Goal: Task Accomplishment & Management: Use online tool/utility

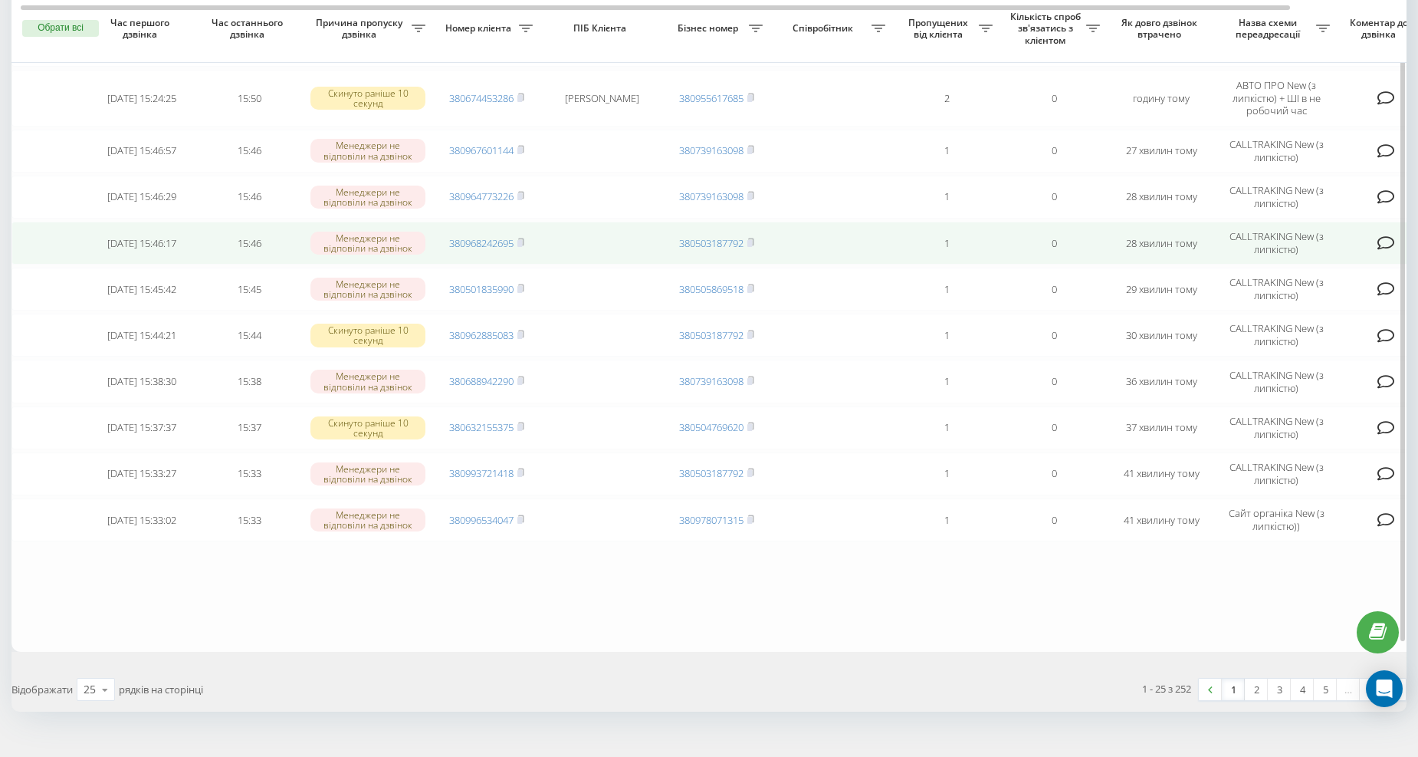
scroll to position [853, 0]
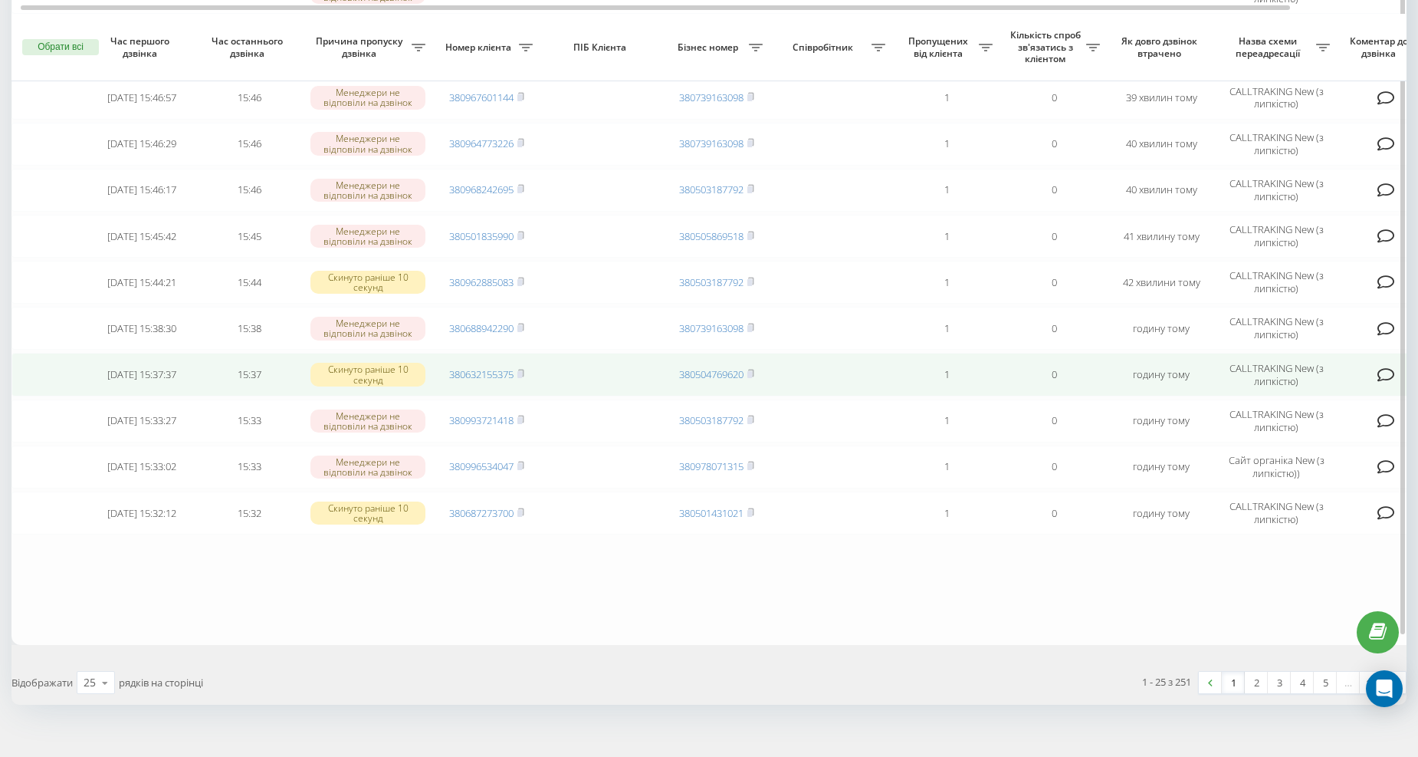
scroll to position [853, 0]
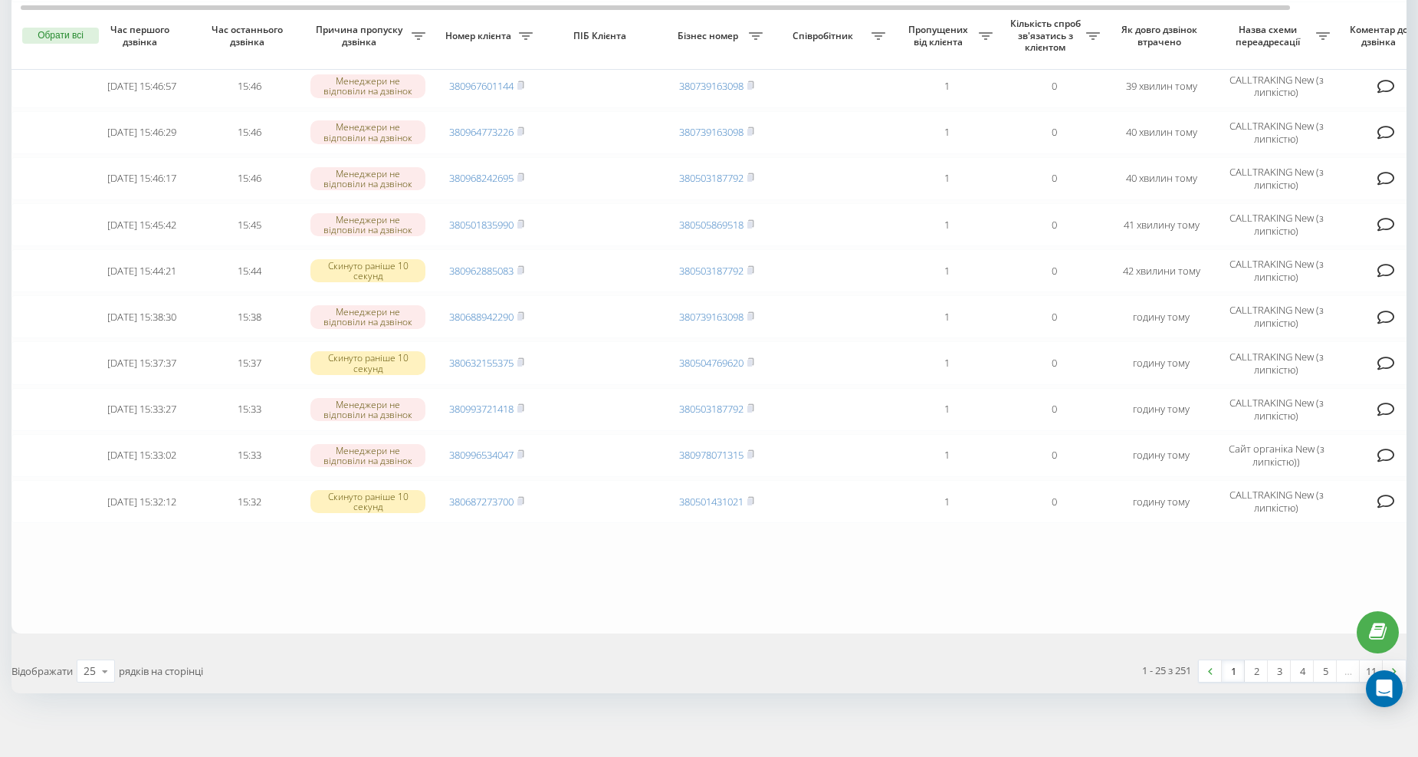
click at [1304, 664] on link "4" at bounding box center [1302, 670] width 23 height 21
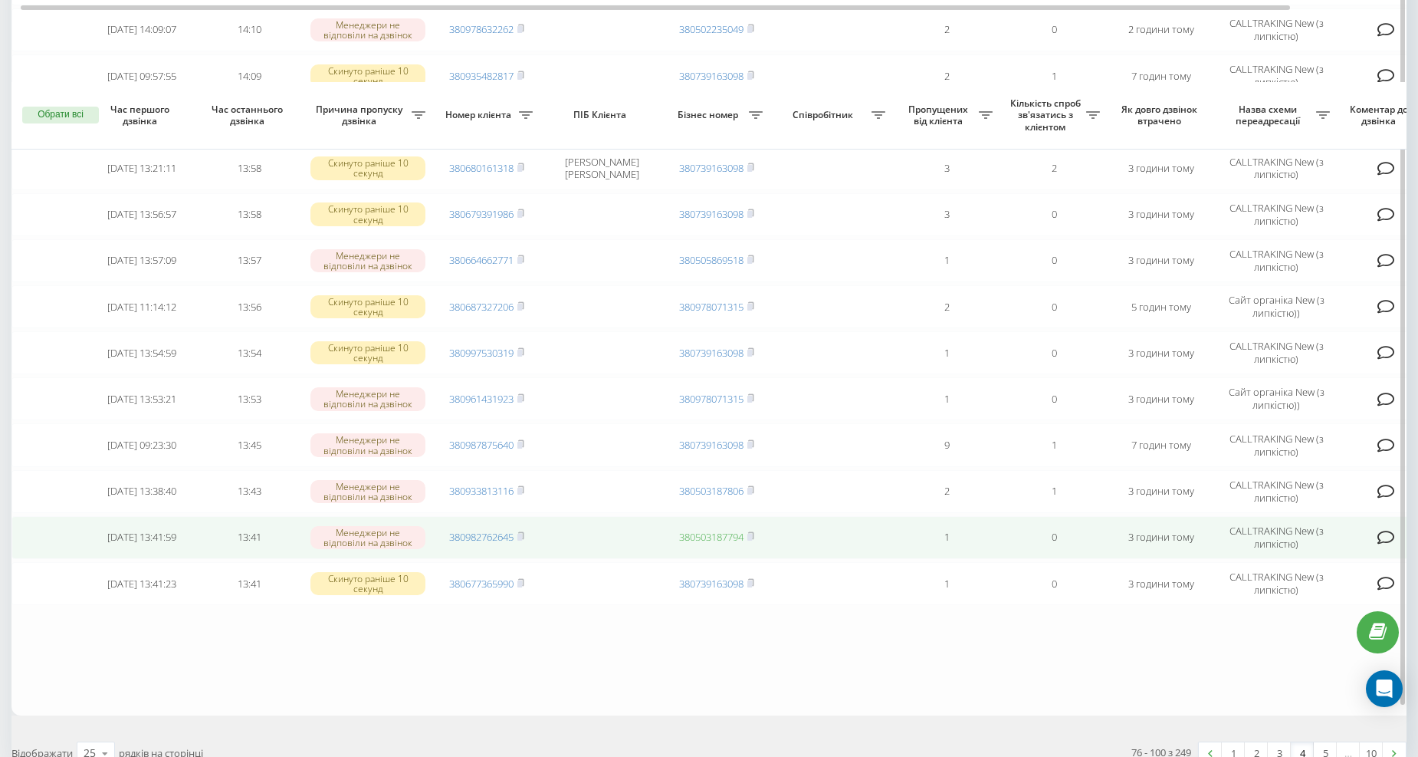
scroll to position [853, 0]
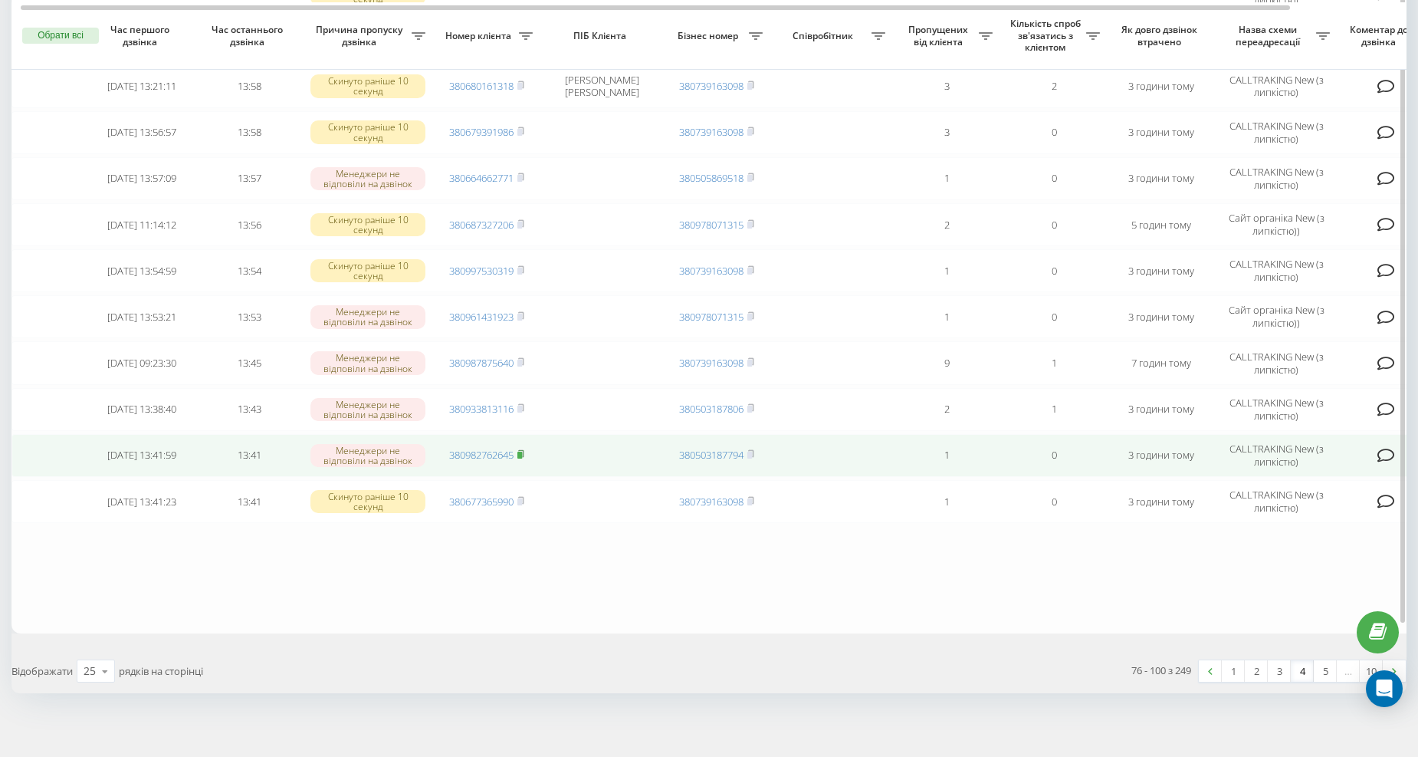
click at [522, 452] on rect at bounding box center [520, 455] width 5 height 7
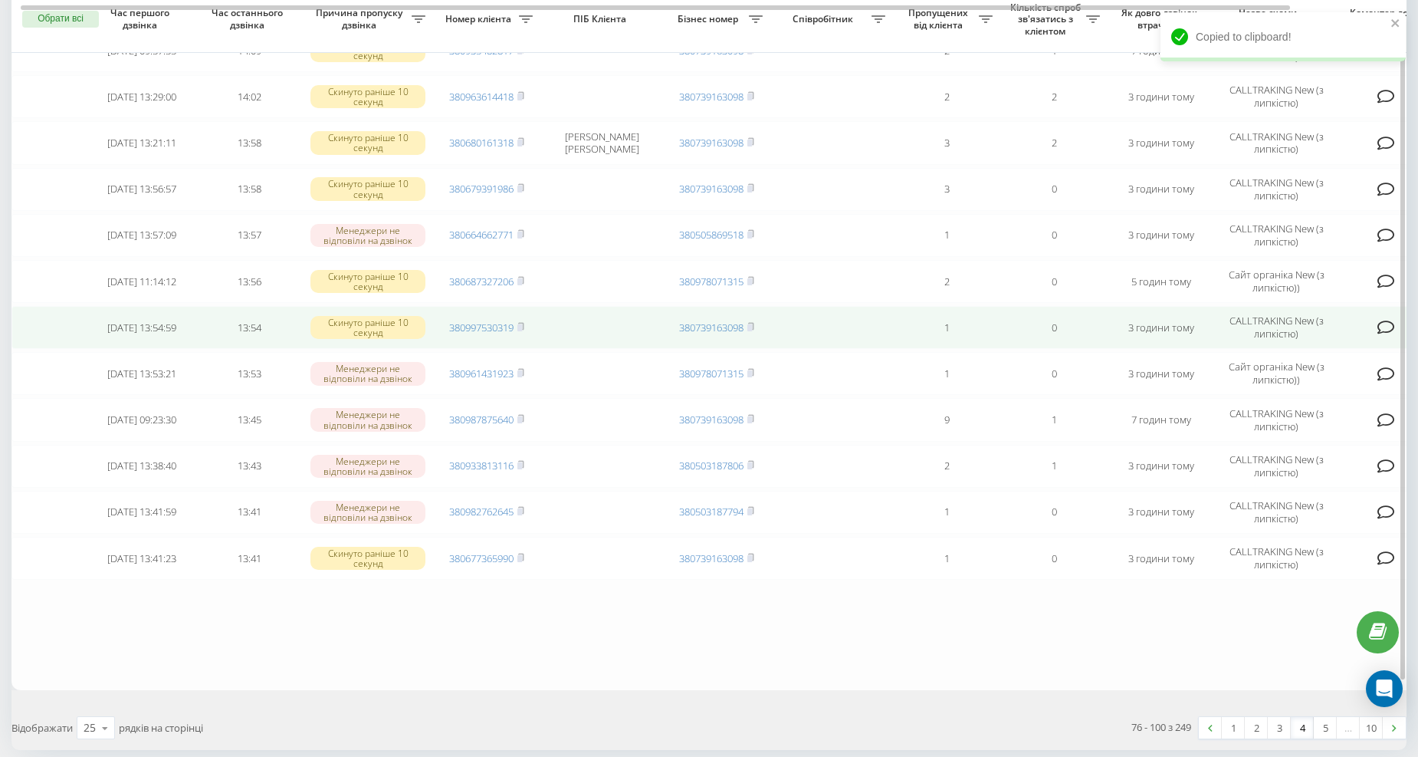
scroll to position [767, 0]
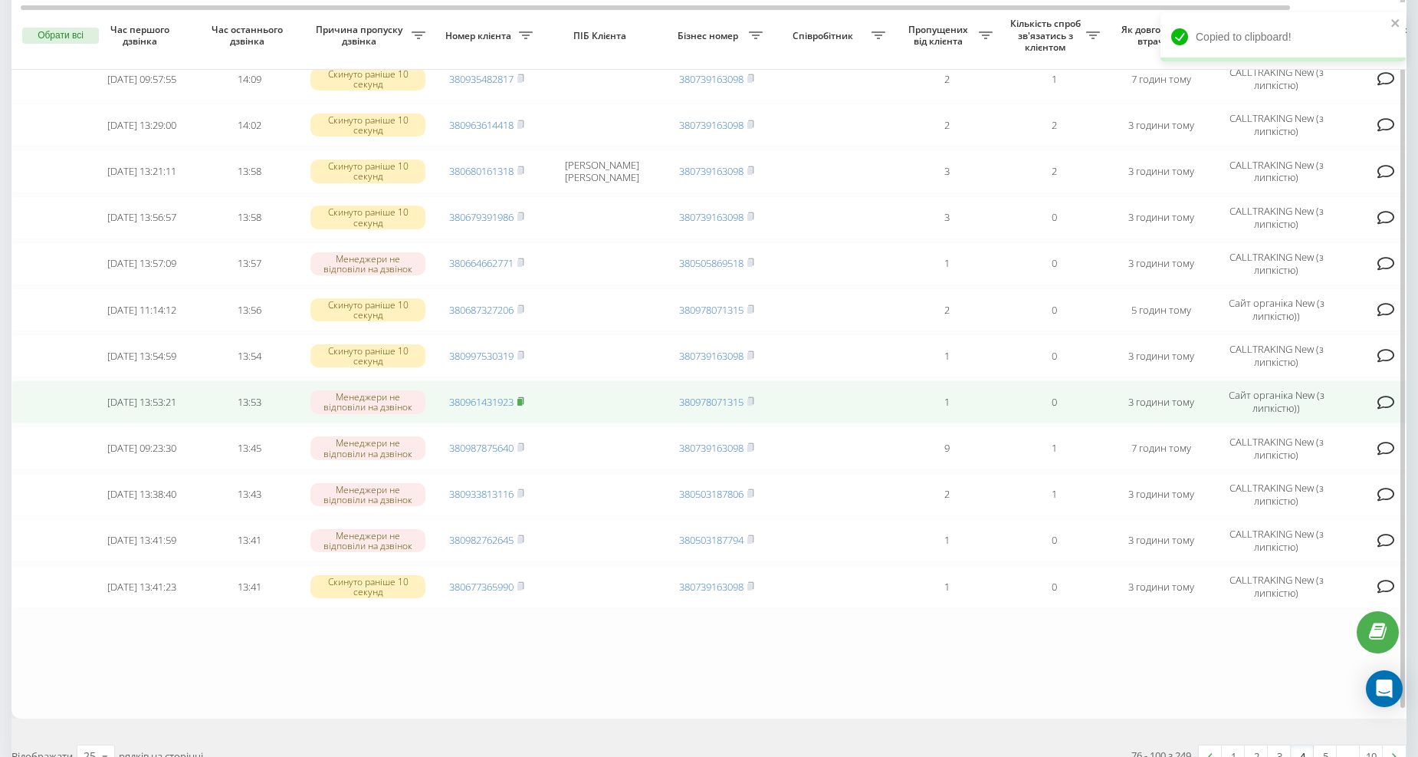
click at [520, 399] on rect at bounding box center [520, 402] width 5 height 7
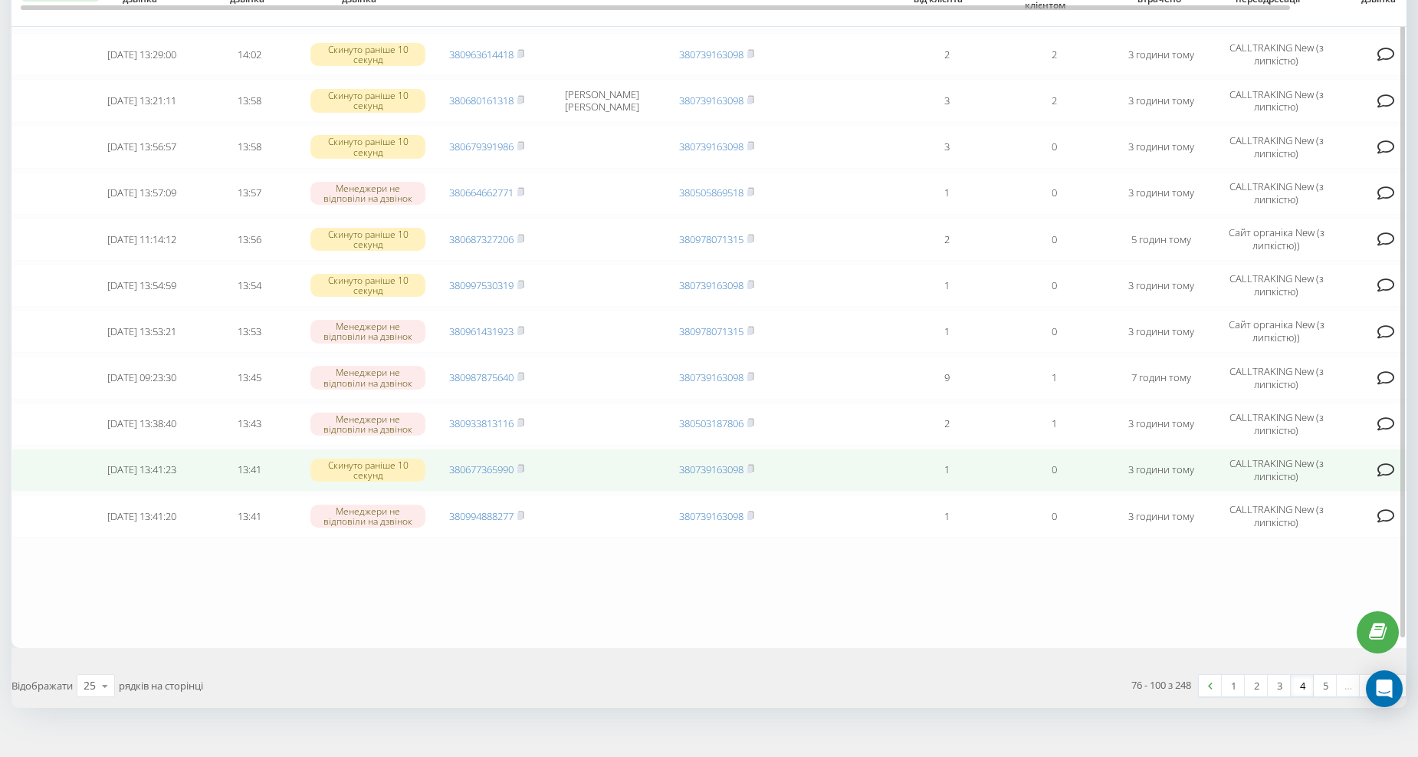
scroll to position [853, 0]
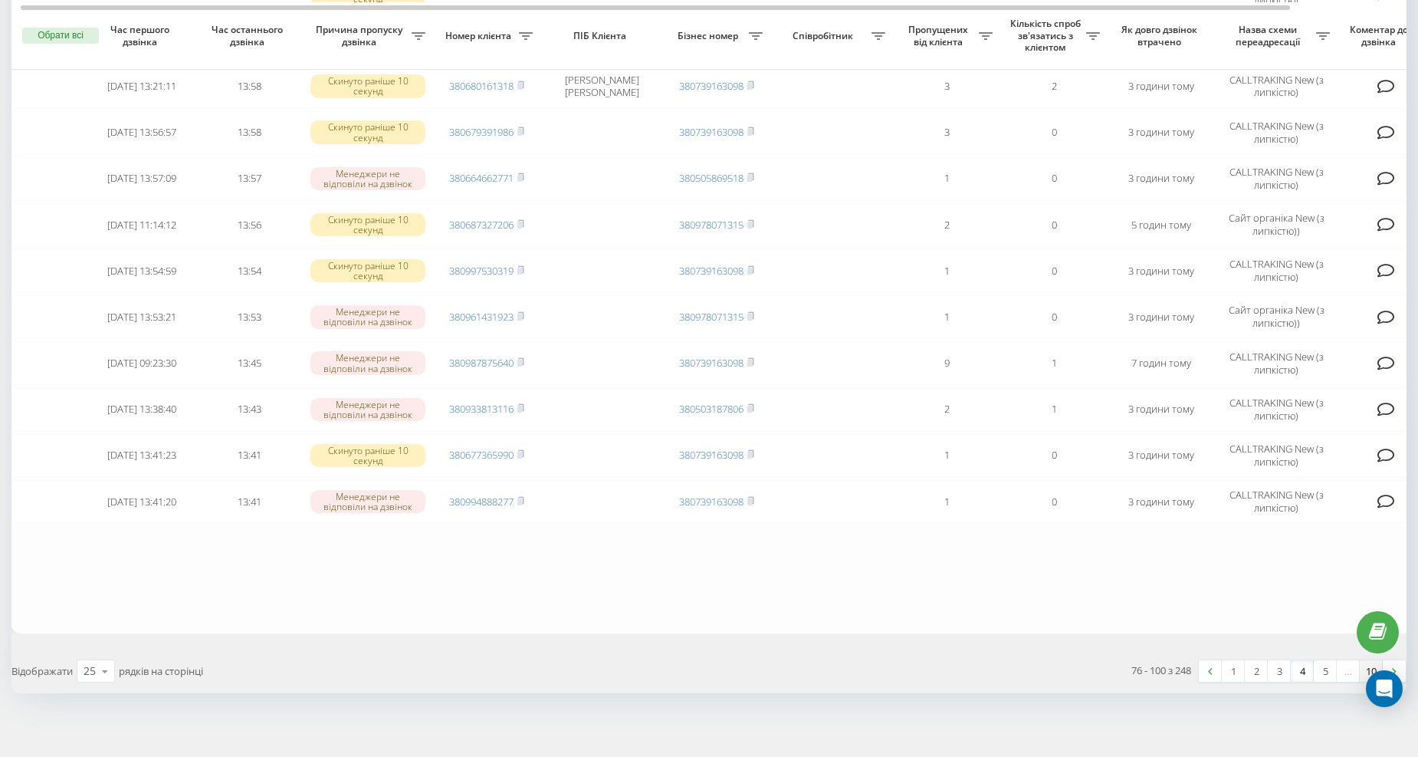
click at [1362, 660] on link "10" at bounding box center [1371, 670] width 23 height 21
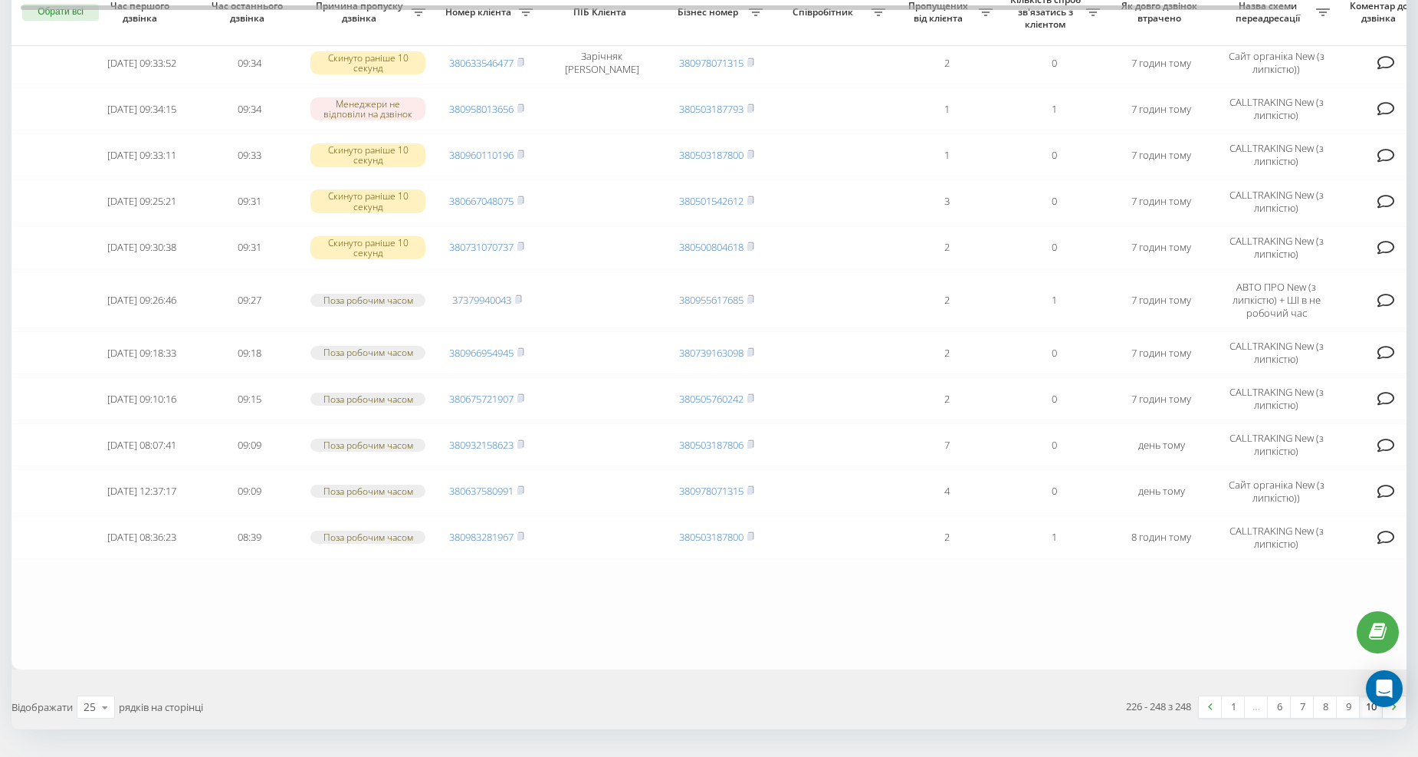
scroll to position [761, 0]
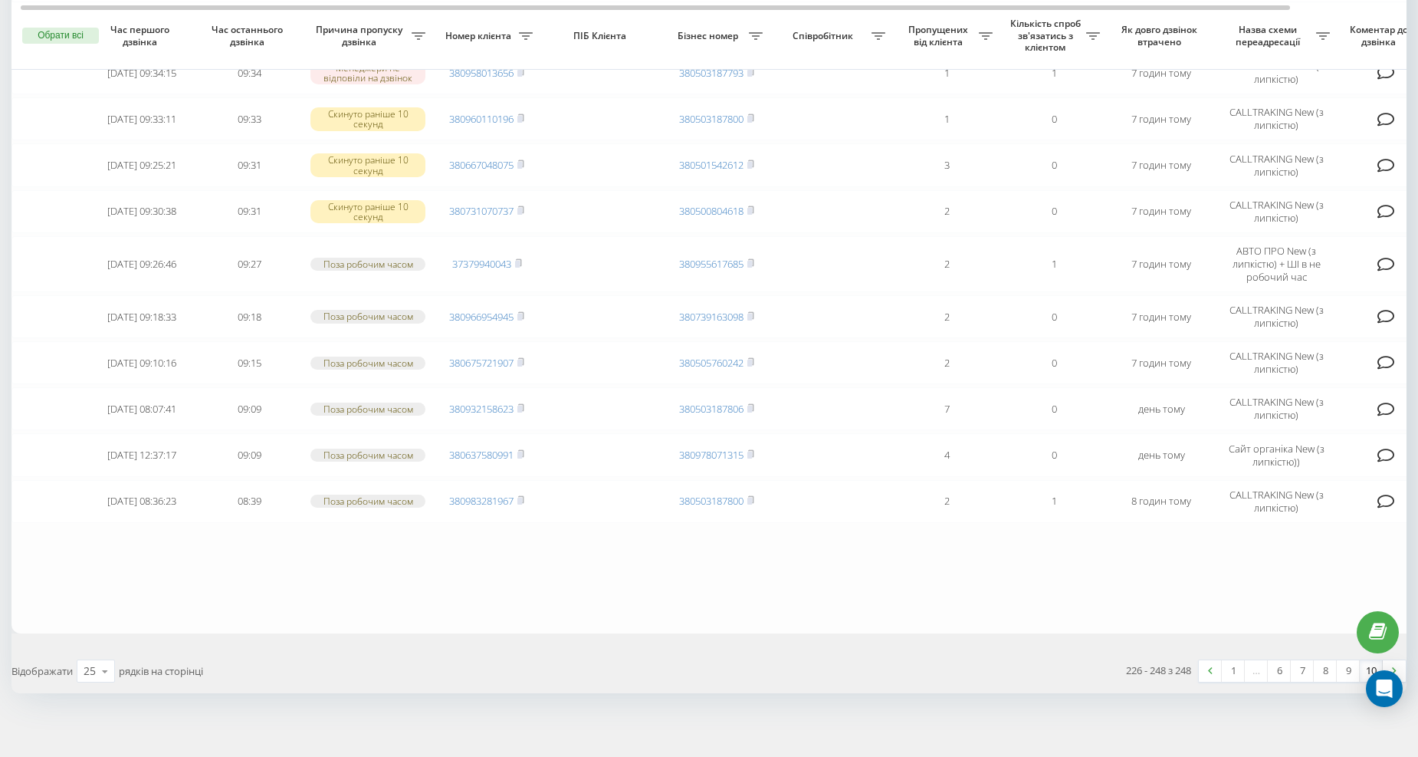
click at [1330, 662] on link "8" at bounding box center [1325, 670] width 23 height 21
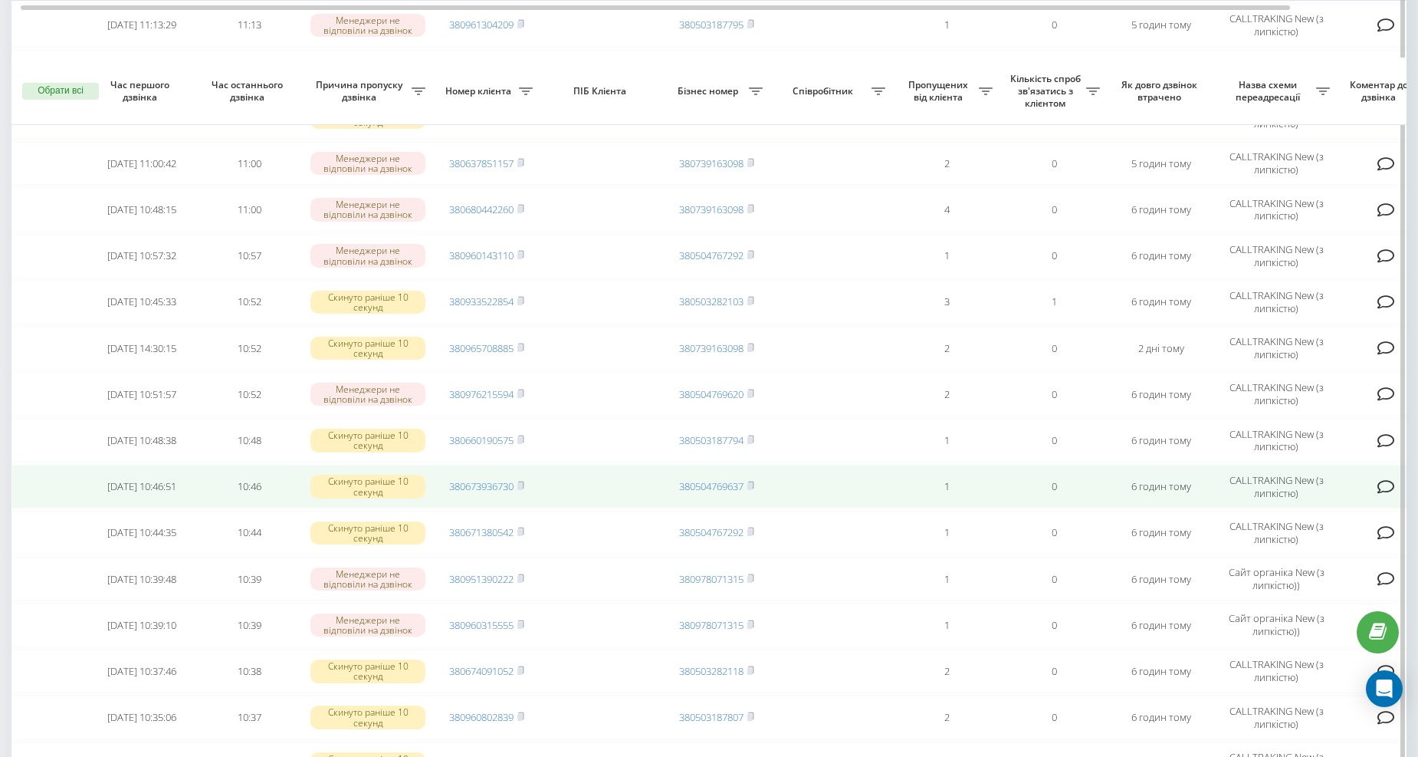
scroll to position [312, 0]
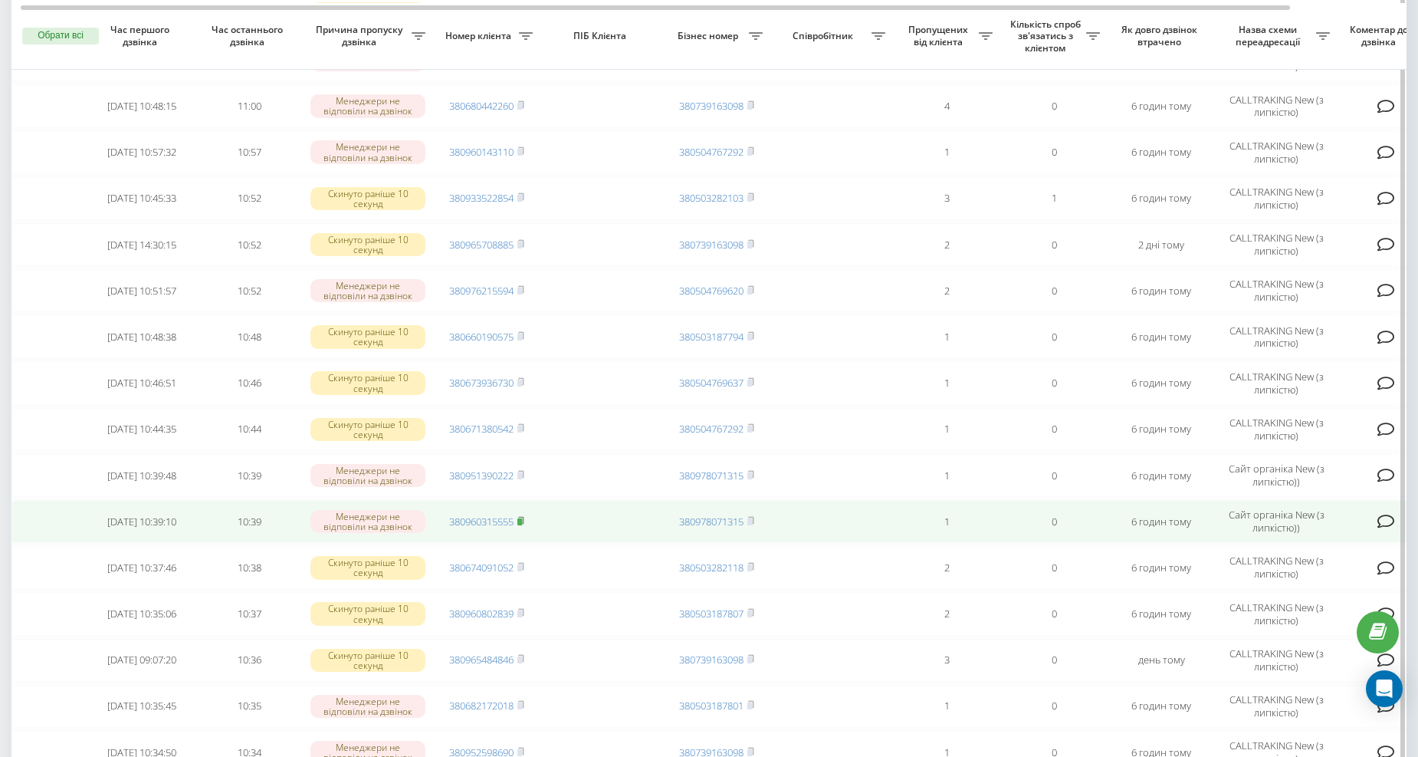
click at [520, 518] on rect at bounding box center [520, 521] width 5 height 7
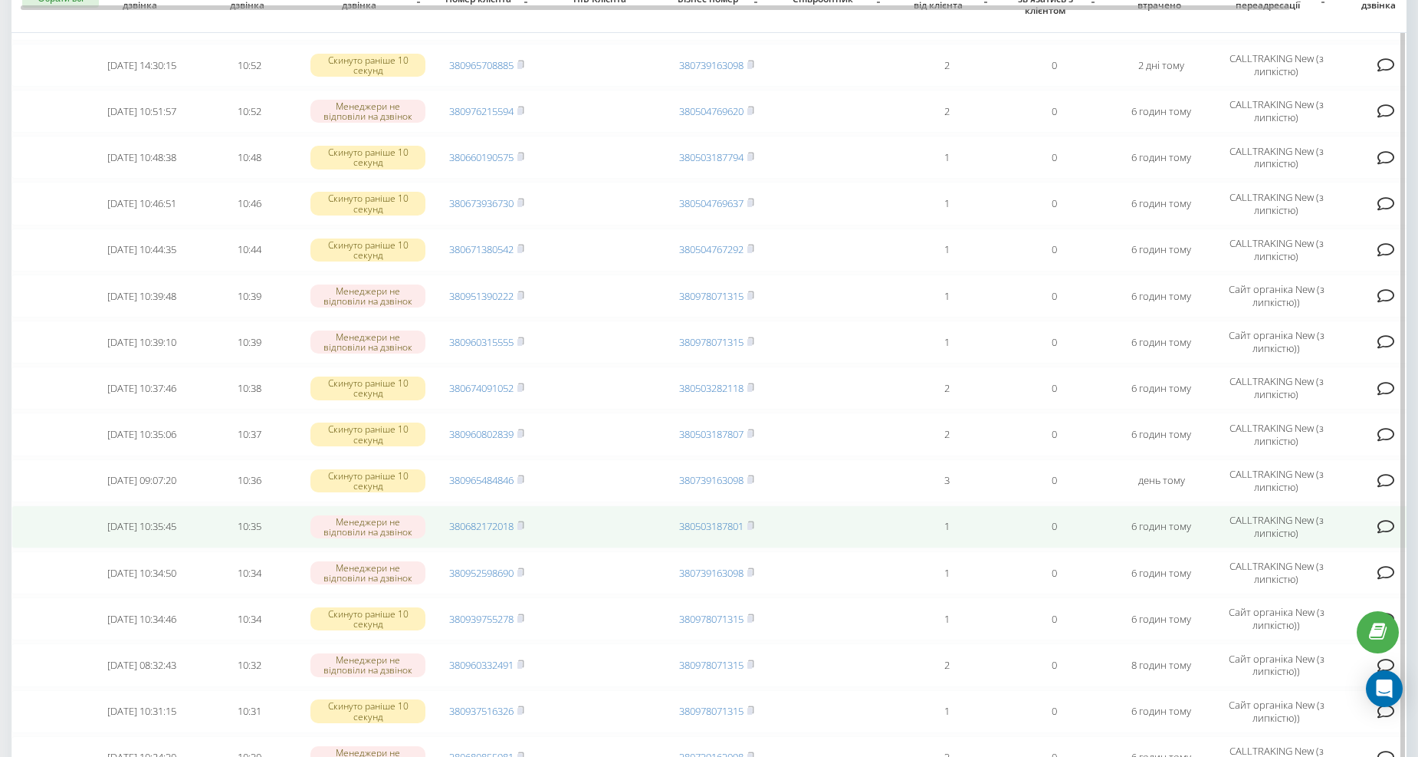
scroll to position [596, 0]
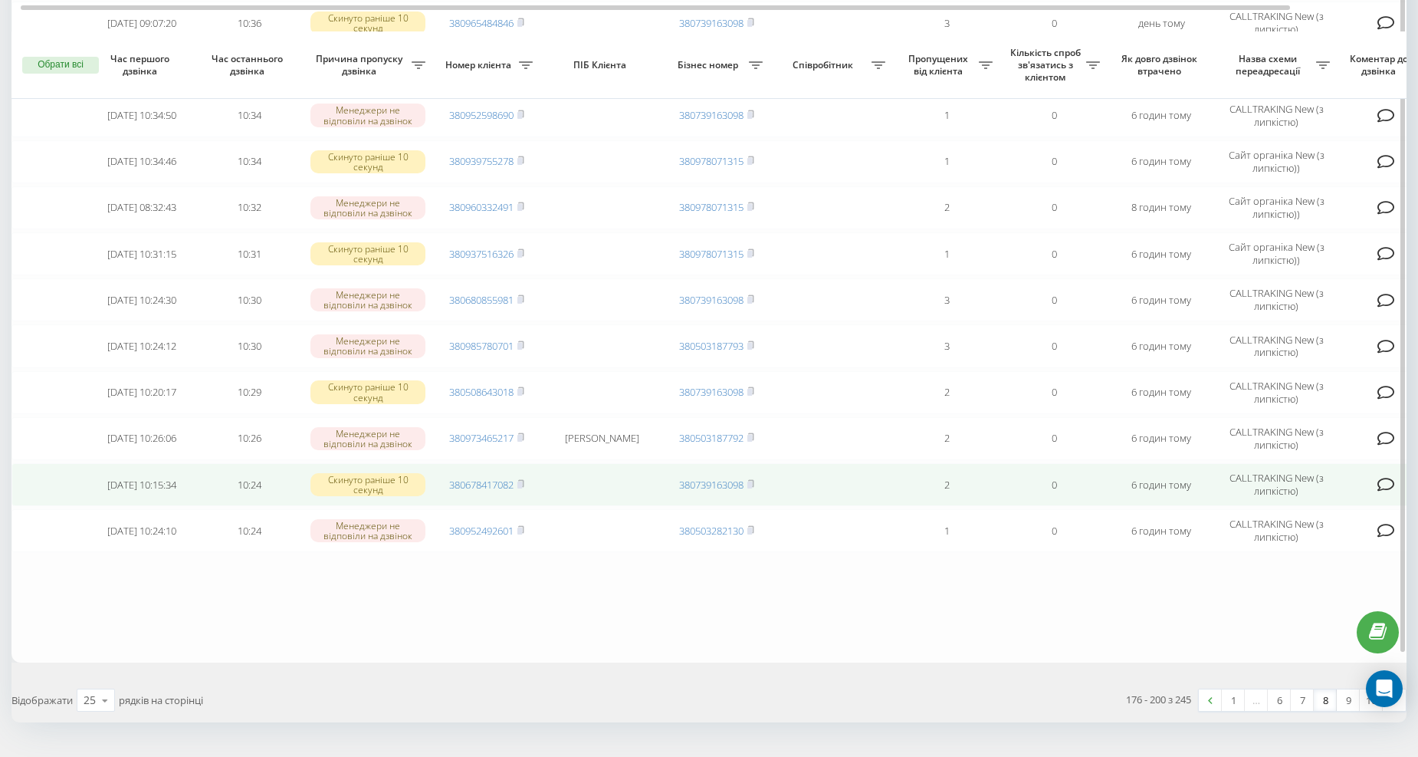
scroll to position [840, 0]
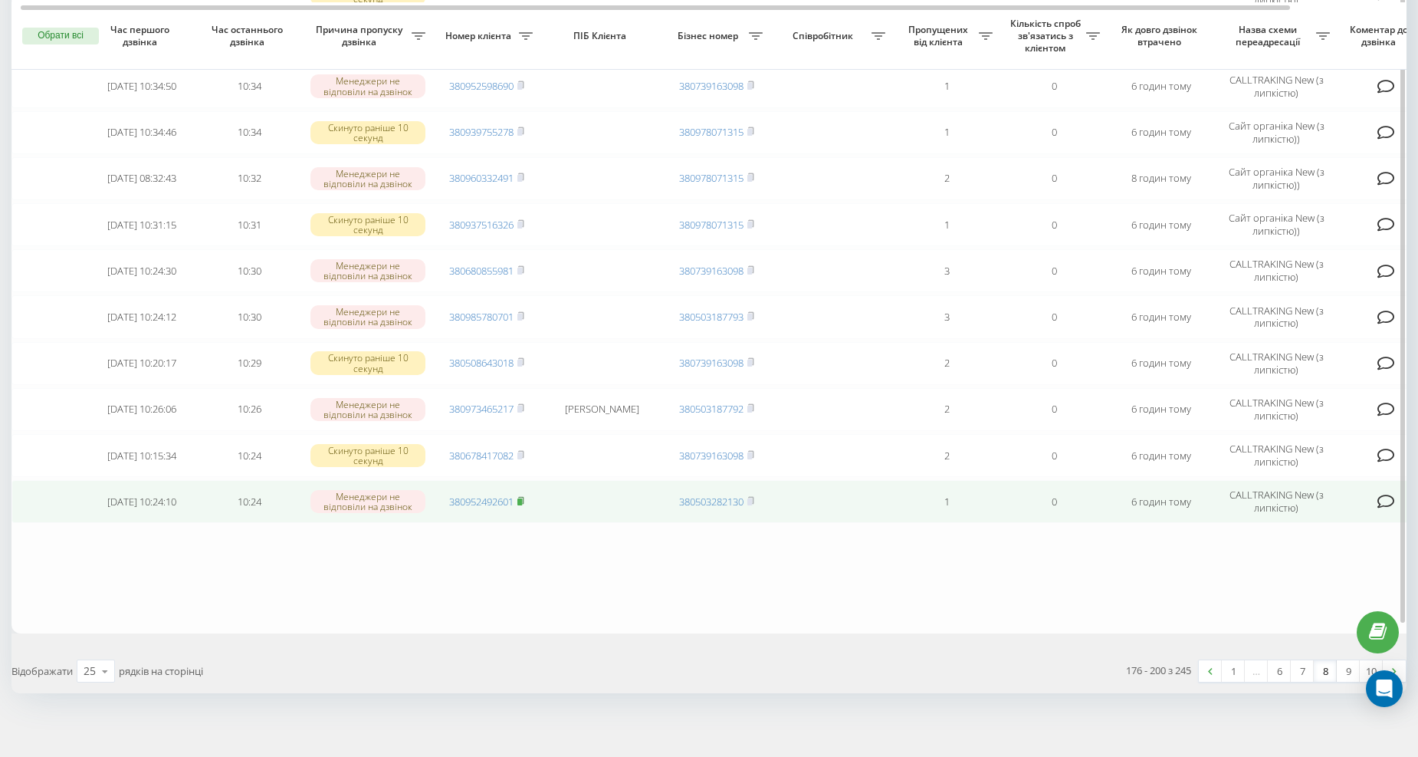
click at [519, 498] on rect at bounding box center [520, 501] width 5 height 7
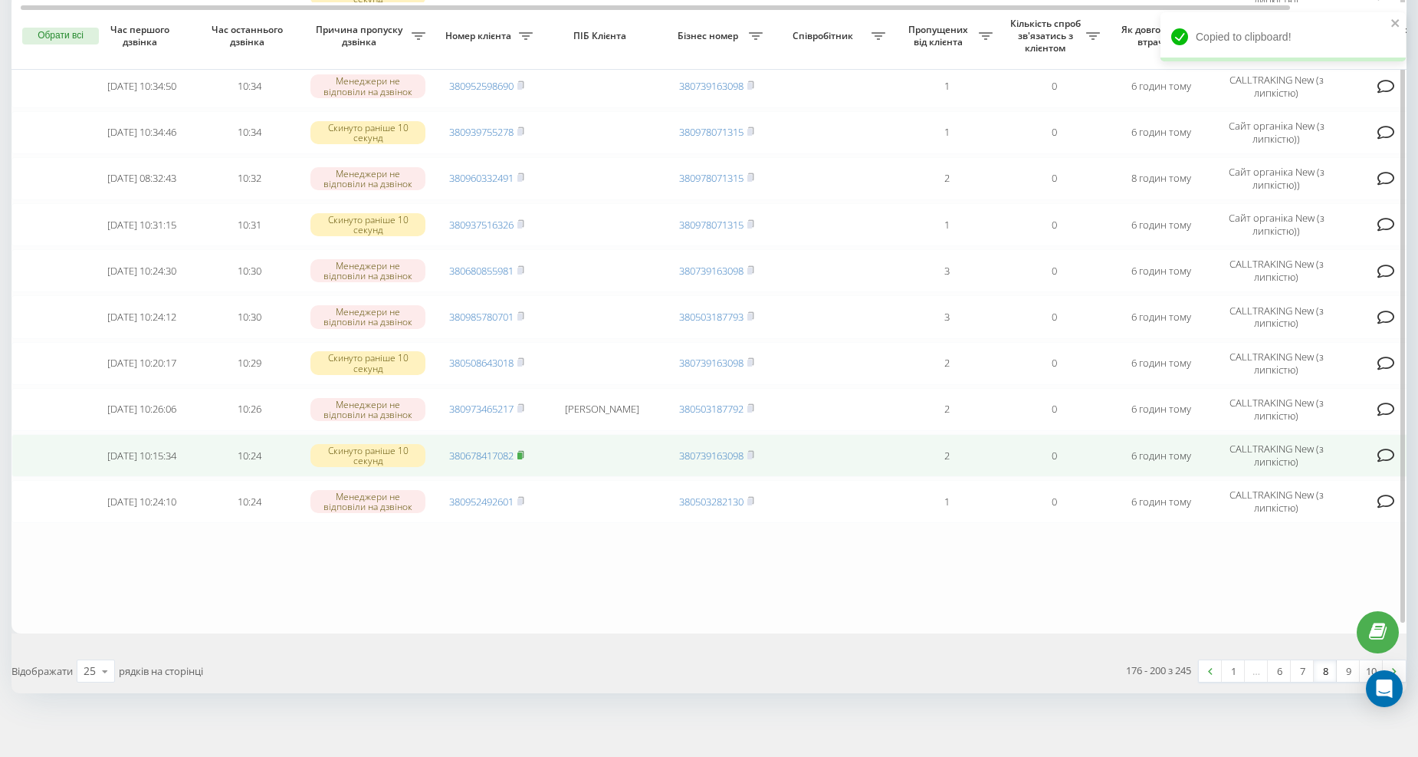
click at [520, 450] on icon at bounding box center [521, 454] width 7 height 9
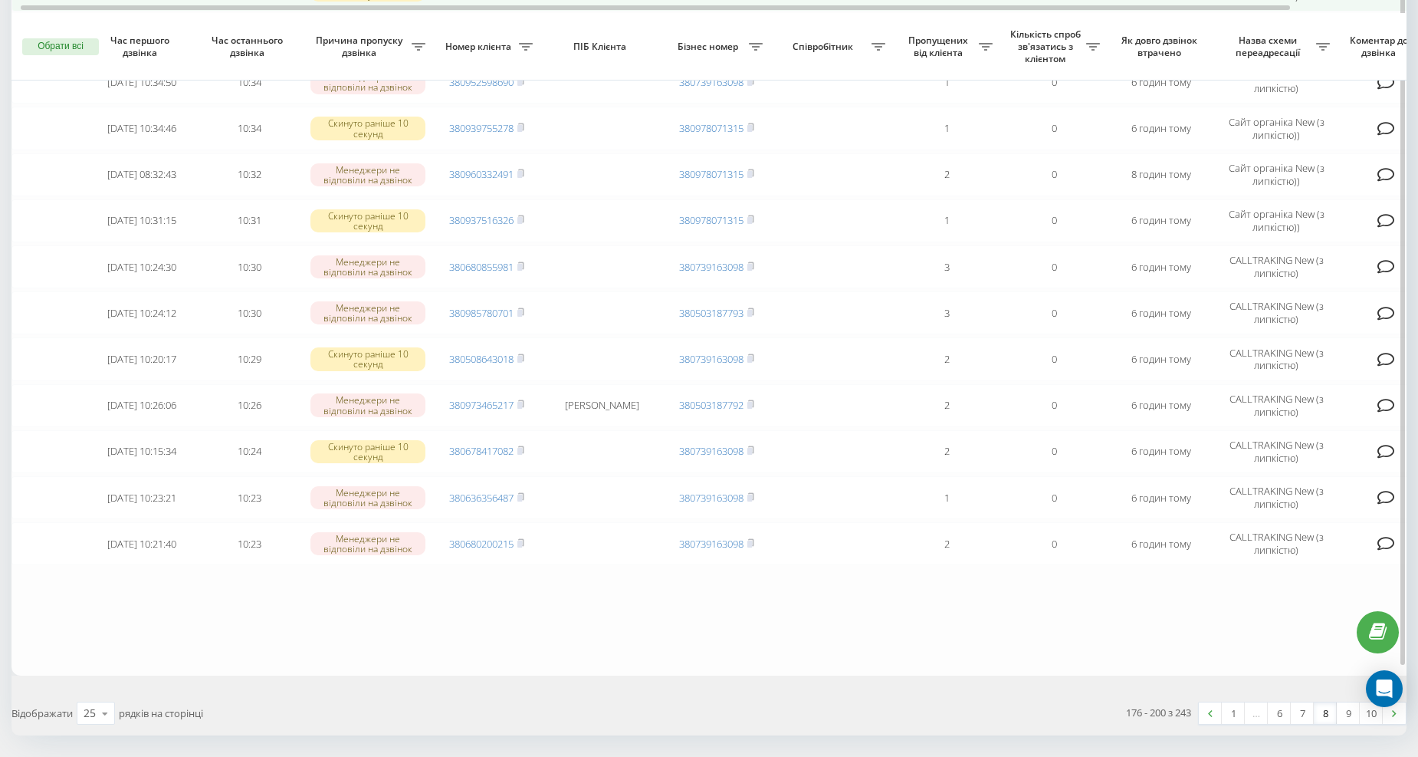
scroll to position [754, 0]
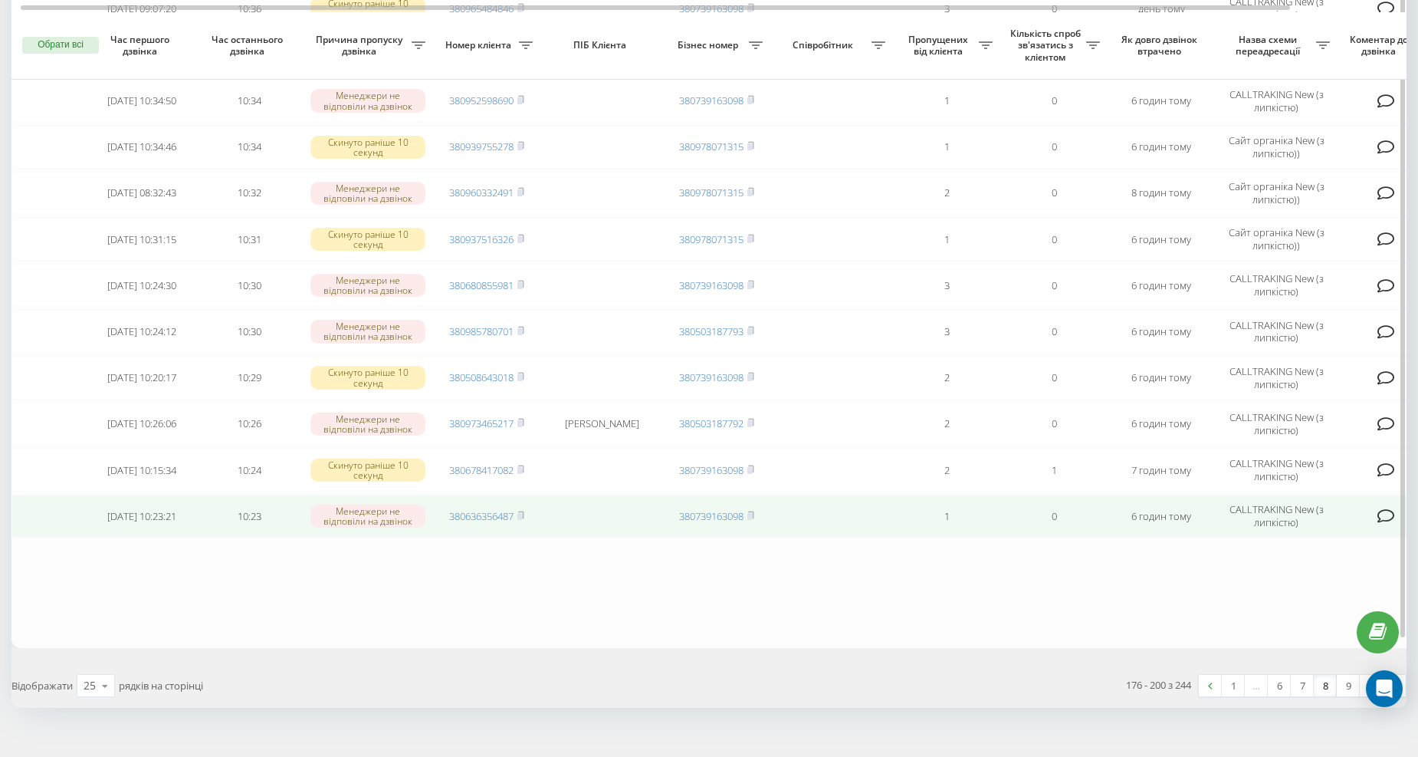
scroll to position [840, 0]
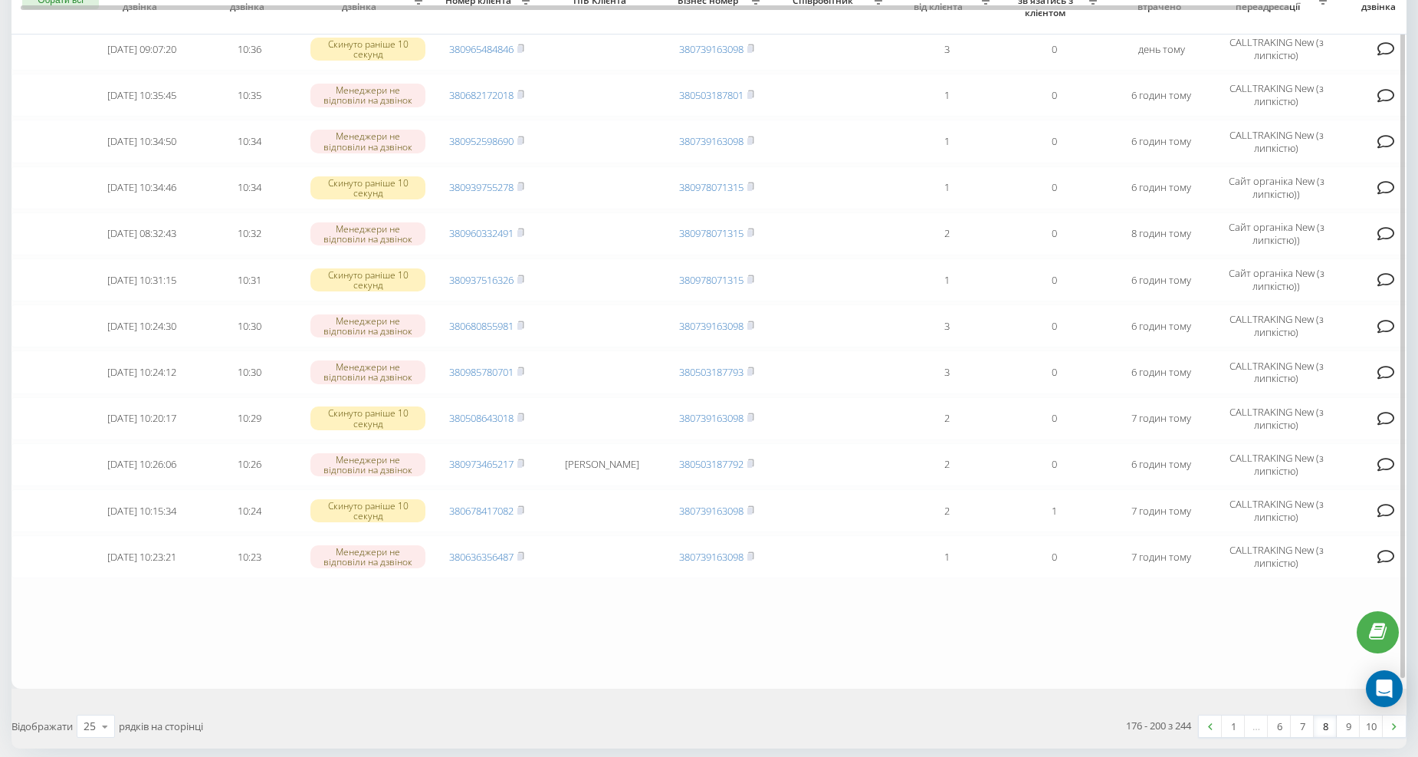
scroll to position [840, 0]
